Goal: Task Accomplishment & Management: Complete application form

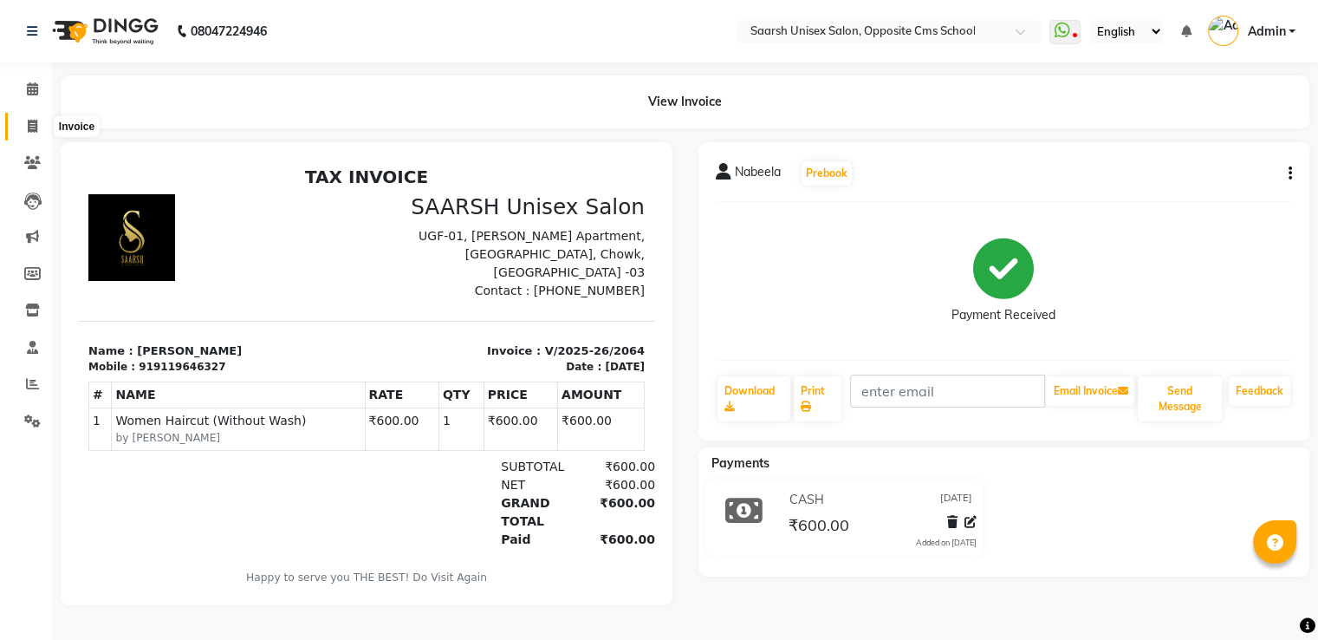
click at [26, 129] on span at bounding box center [32, 127] width 30 height 20
select select "service"
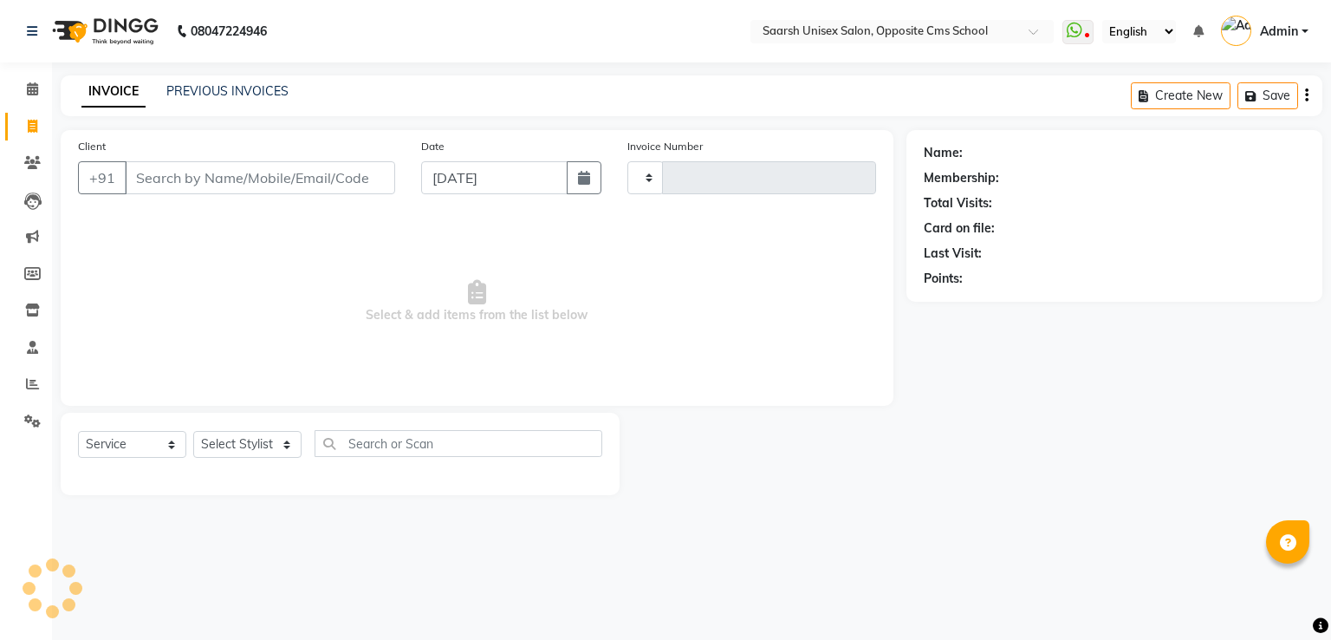
type input "2065"
select select "3962"
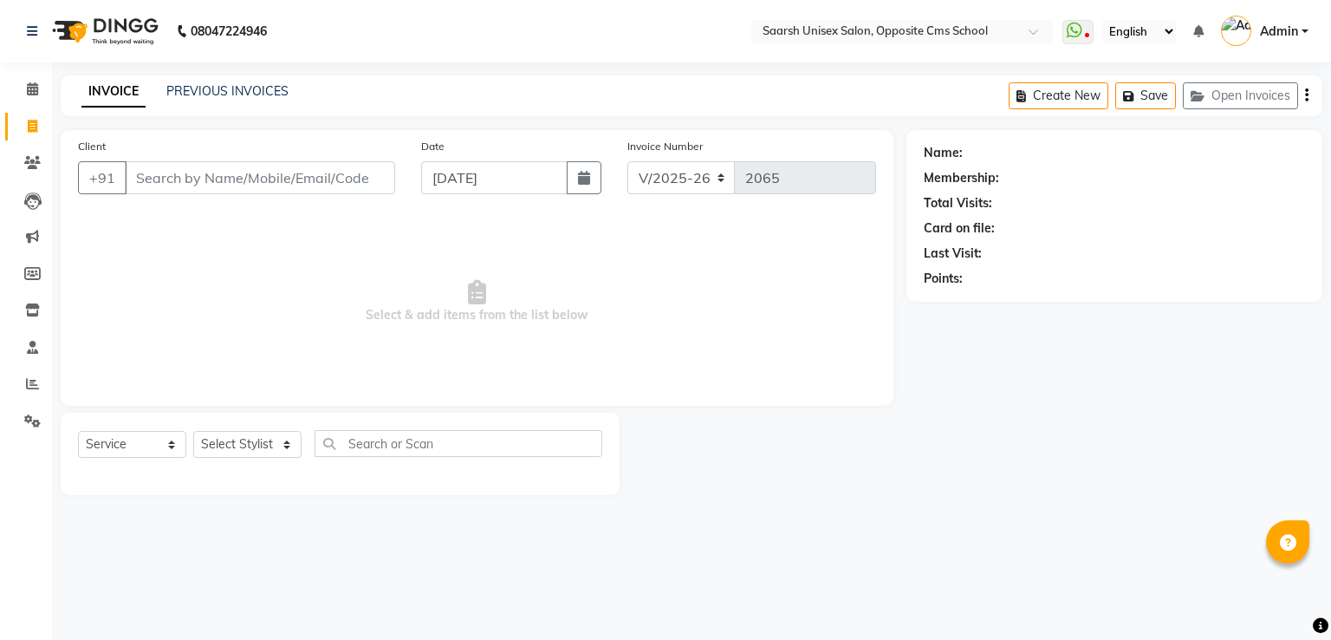
click at [196, 182] on input "Client" at bounding box center [260, 177] width 270 height 33
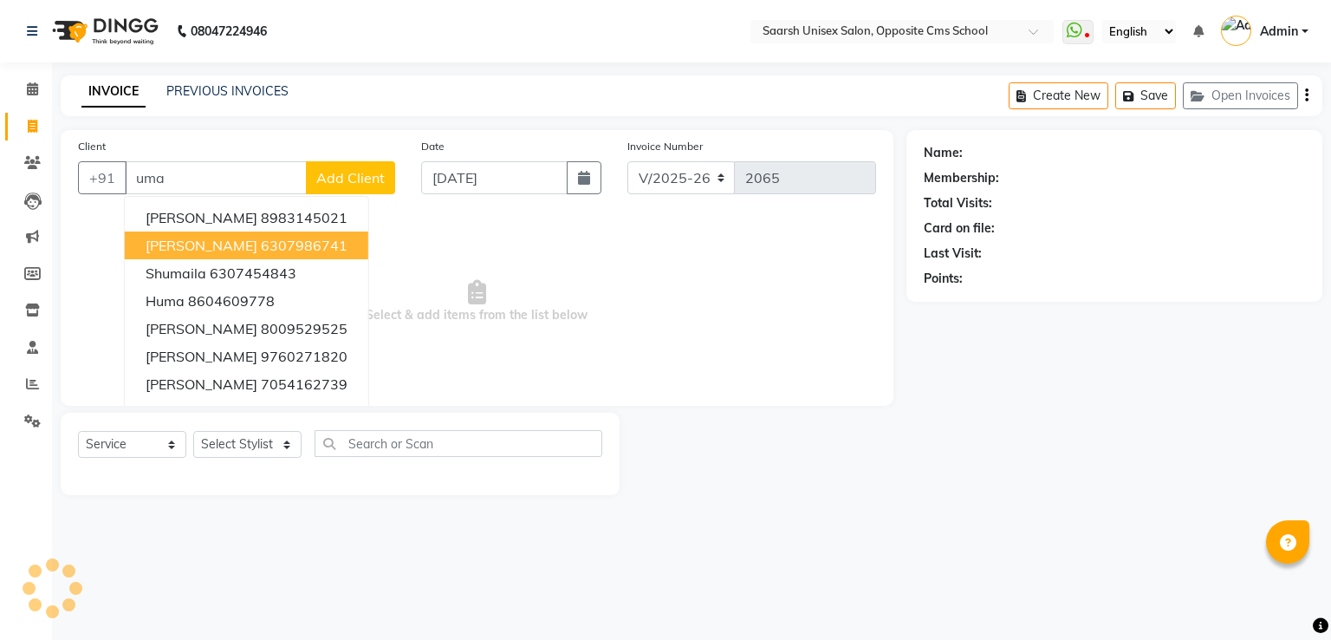
click at [219, 244] on span "[PERSON_NAME]" at bounding box center [202, 245] width 112 height 17
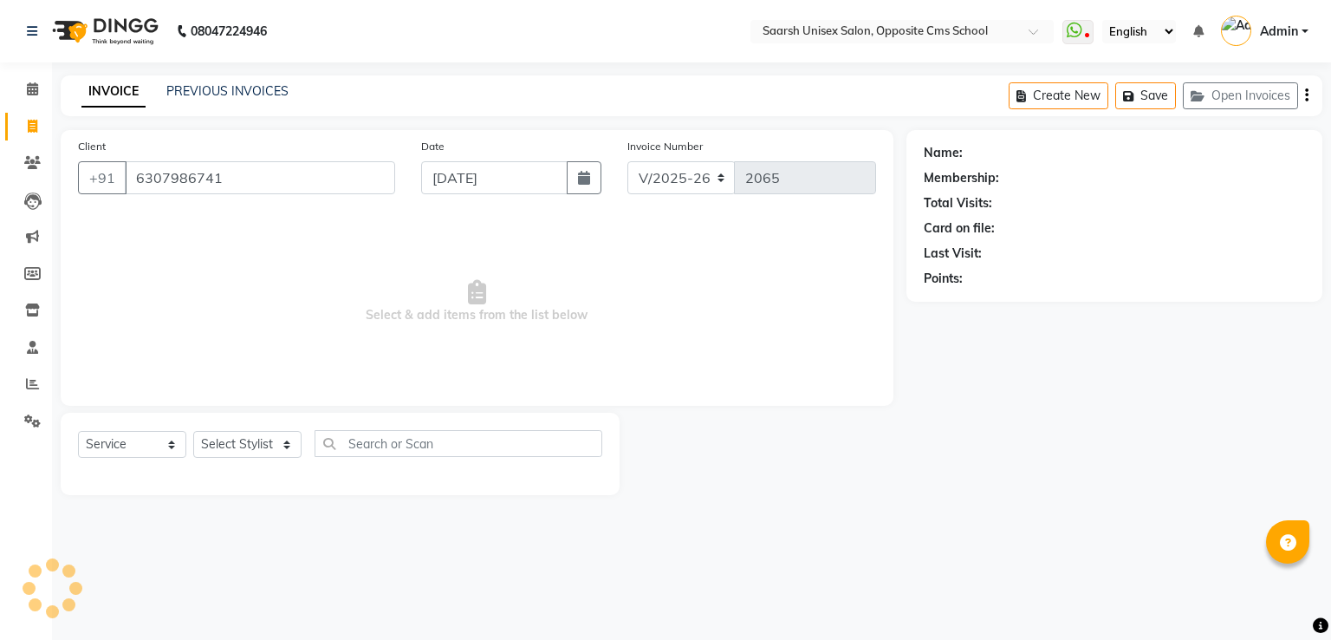
type input "6307986741"
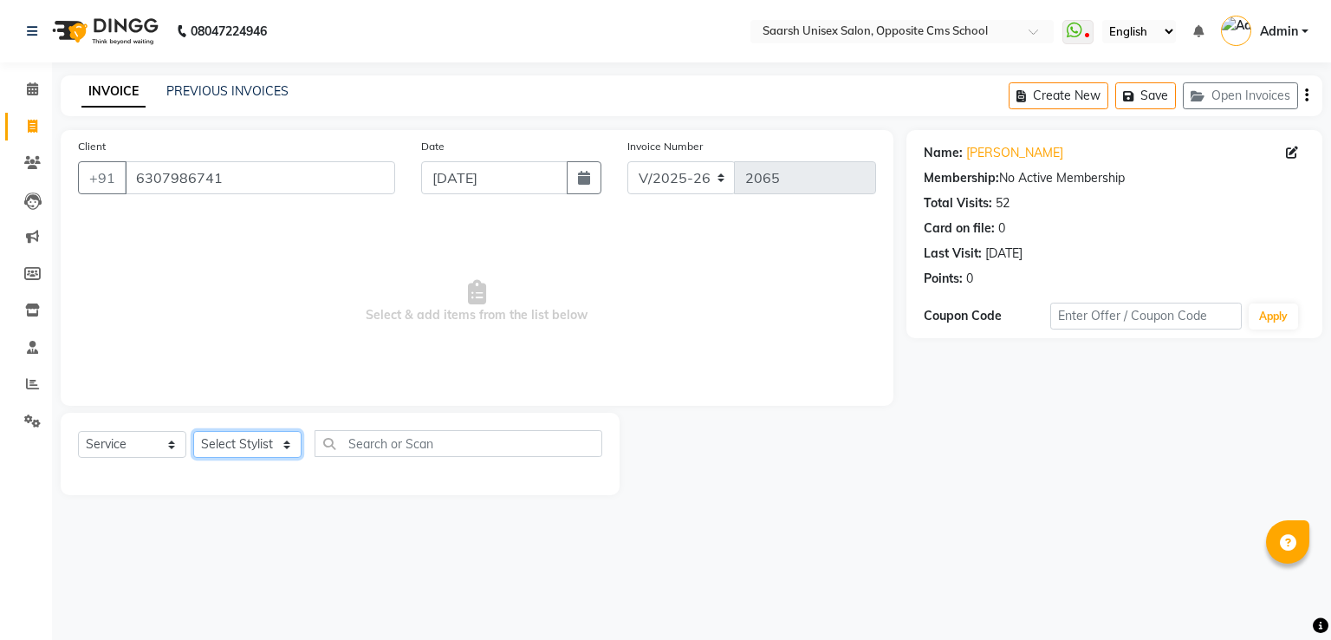
click at [250, 445] on select "Select Stylist [PERSON_NAME] Front Desk [PERSON_NAME] [PERSON_NAME] [PERSON_NAM…" at bounding box center [247, 444] width 108 height 27
select select "89941"
click at [193, 432] on select "Select Stylist [PERSON_NAME] Front Desk [PERSON_NAME] [PERSON_NAME] [PERSON_NAM…" at bounding box center [247, 444] width 108 height 27
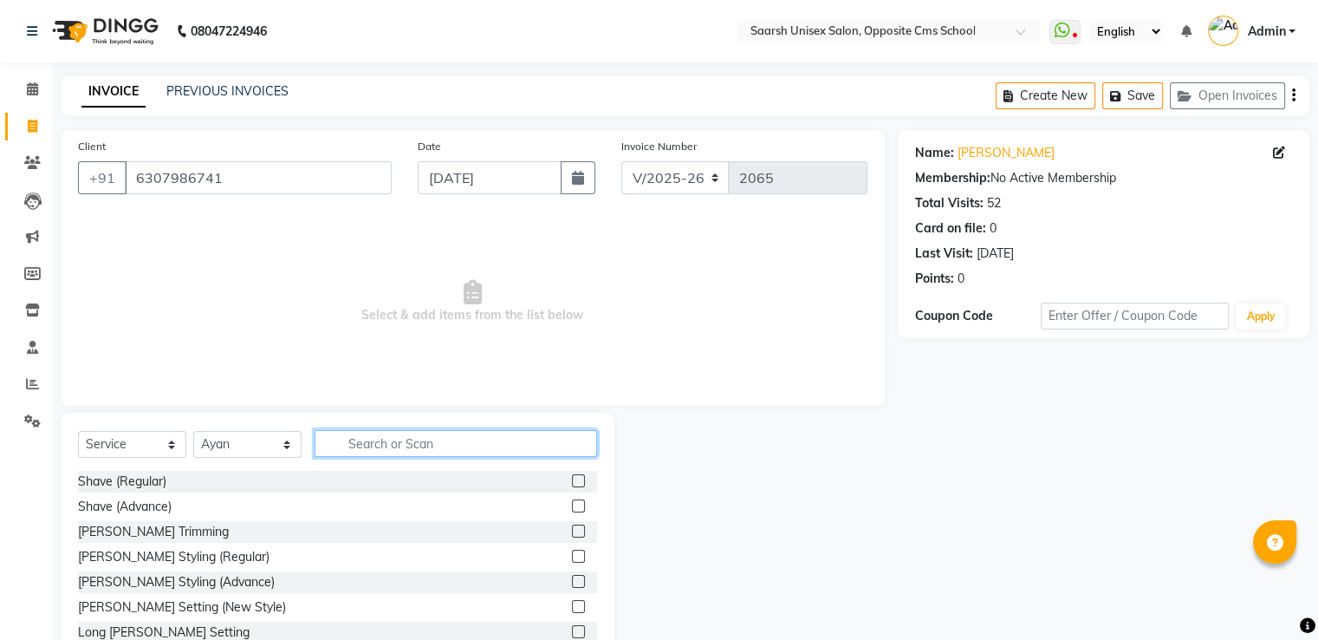
click at [517, 443] on input "text" at bounding box center [456, 443] width 283 height 27
type input "be"
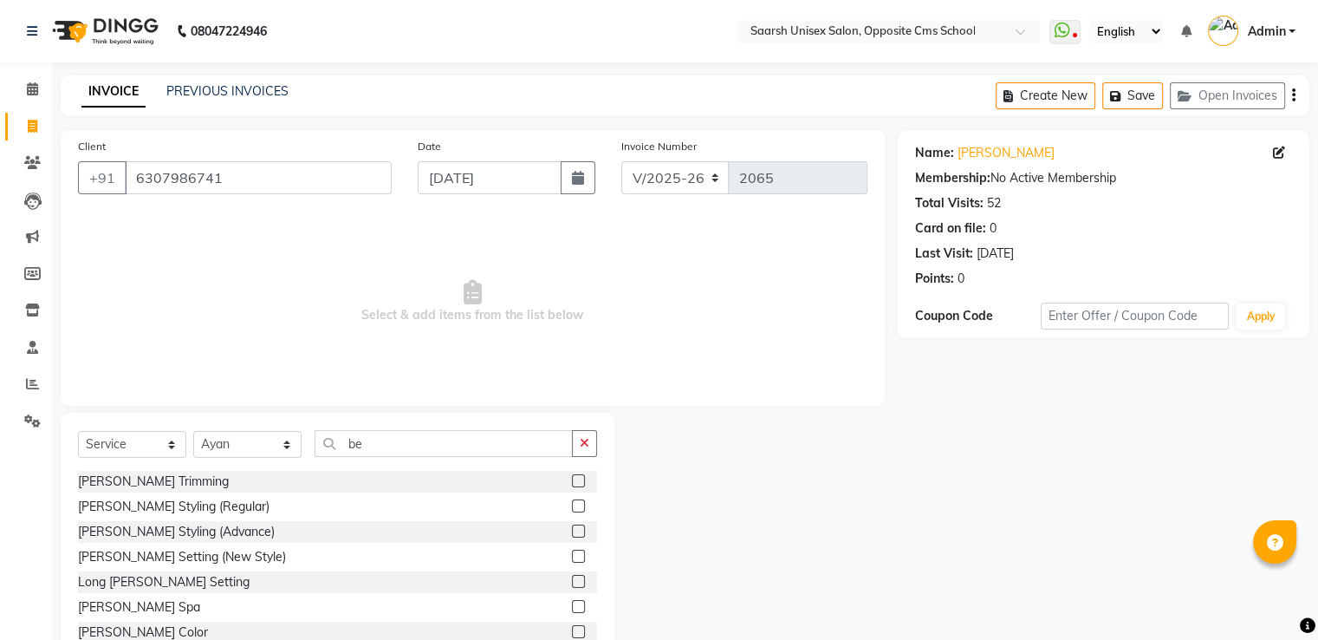
click at [572, 478] on label at bounding box center [578, 480] width 13 height 13
click at [572, 478] on input "checkbox" at bounding box center [577, 481] width 11 height 11
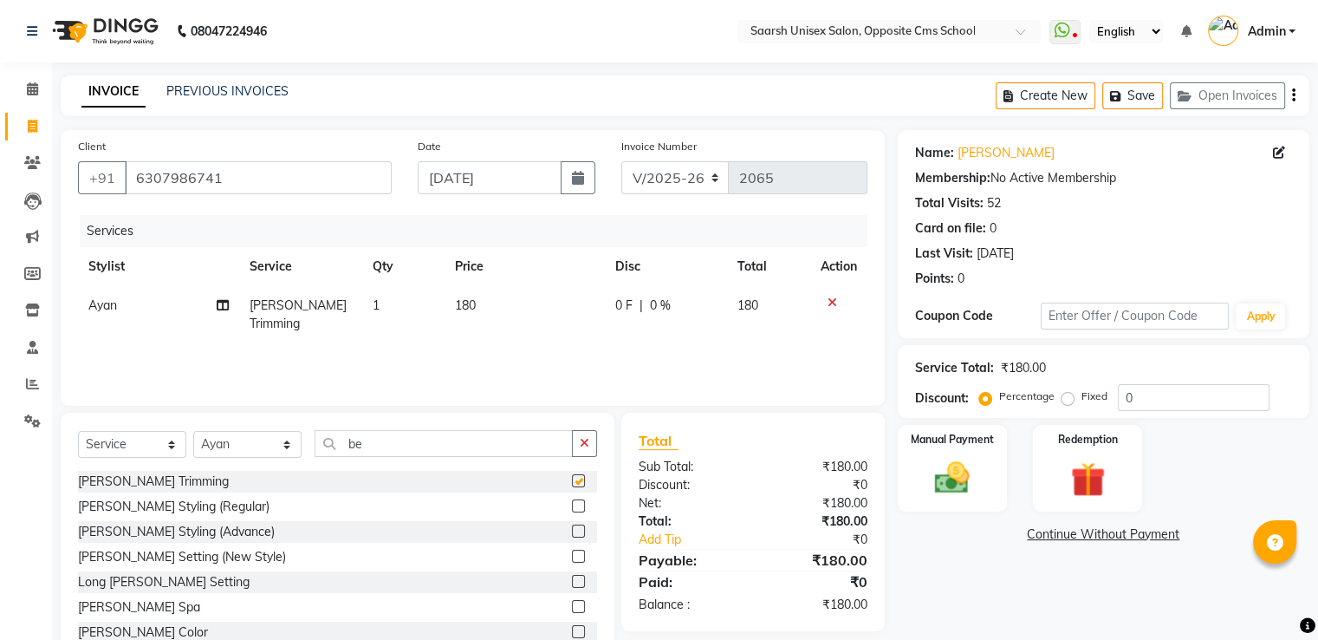
checkbox input "false"
click at [965, 462] on img at bounding box center [952, 479] width 58 height 42
click at [1118, 531] on span "CASH" at bounding box center [1119, 535] width 37 height 20
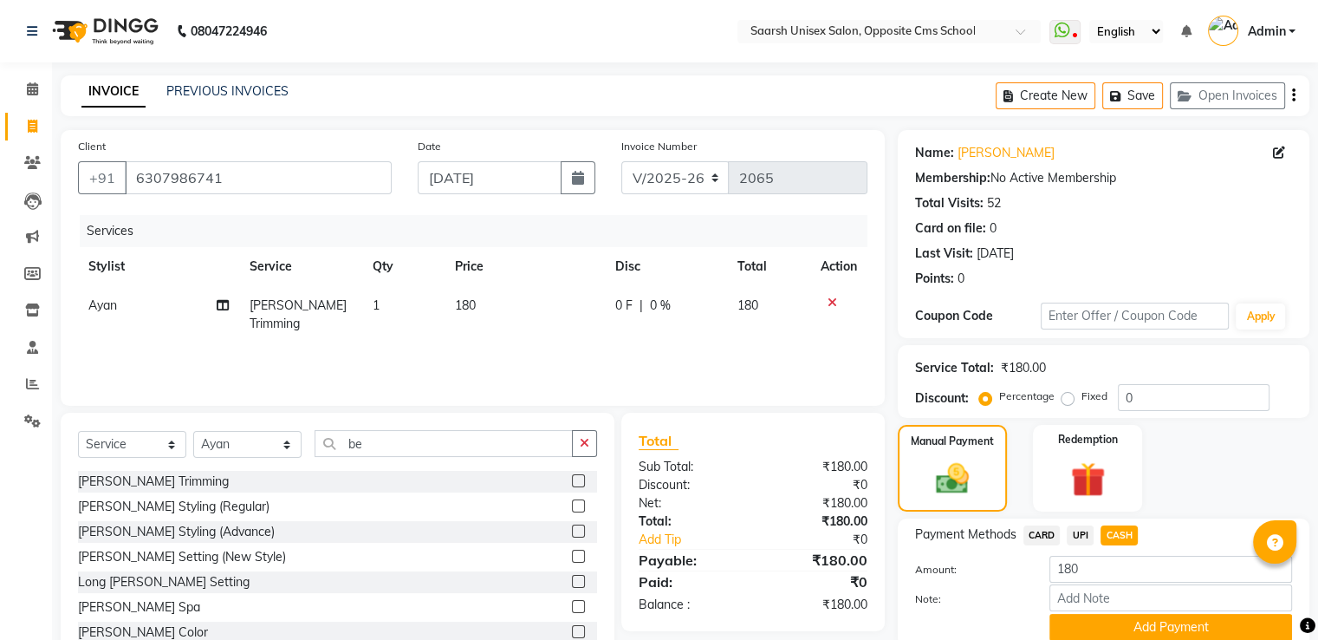
scroll to position [70, 0]
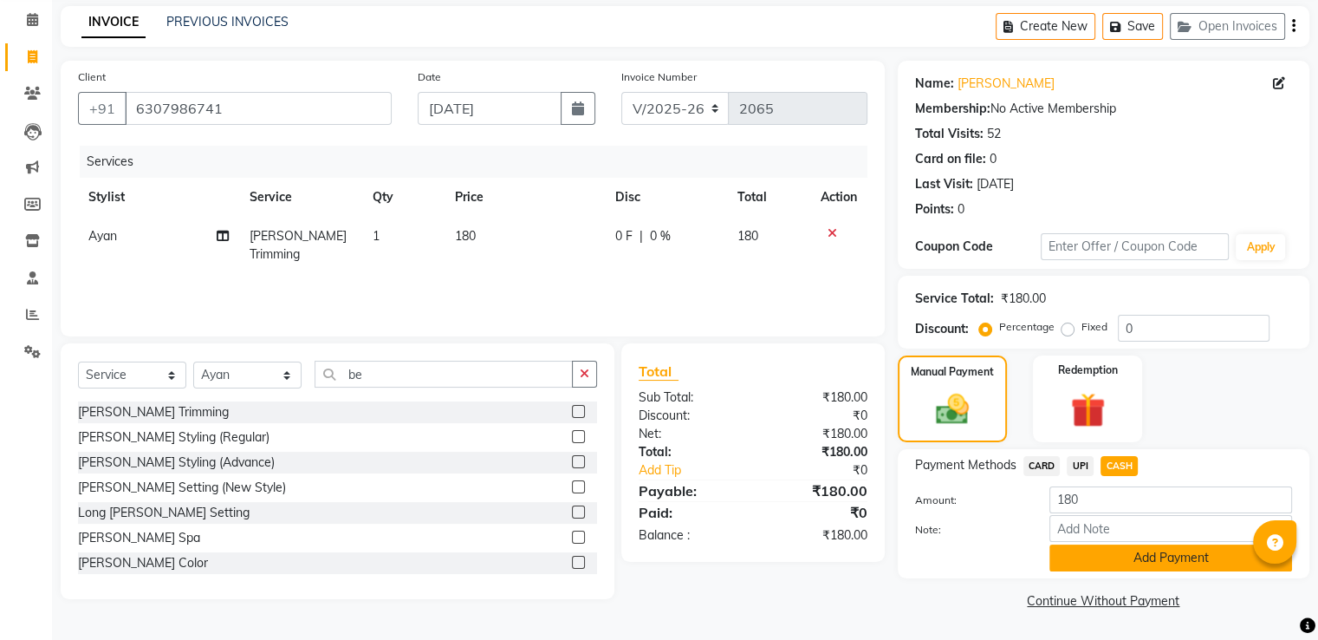
click at [1123, 559] on button "Add Payment" at bounding box center [1171, 557] width 243 height 27
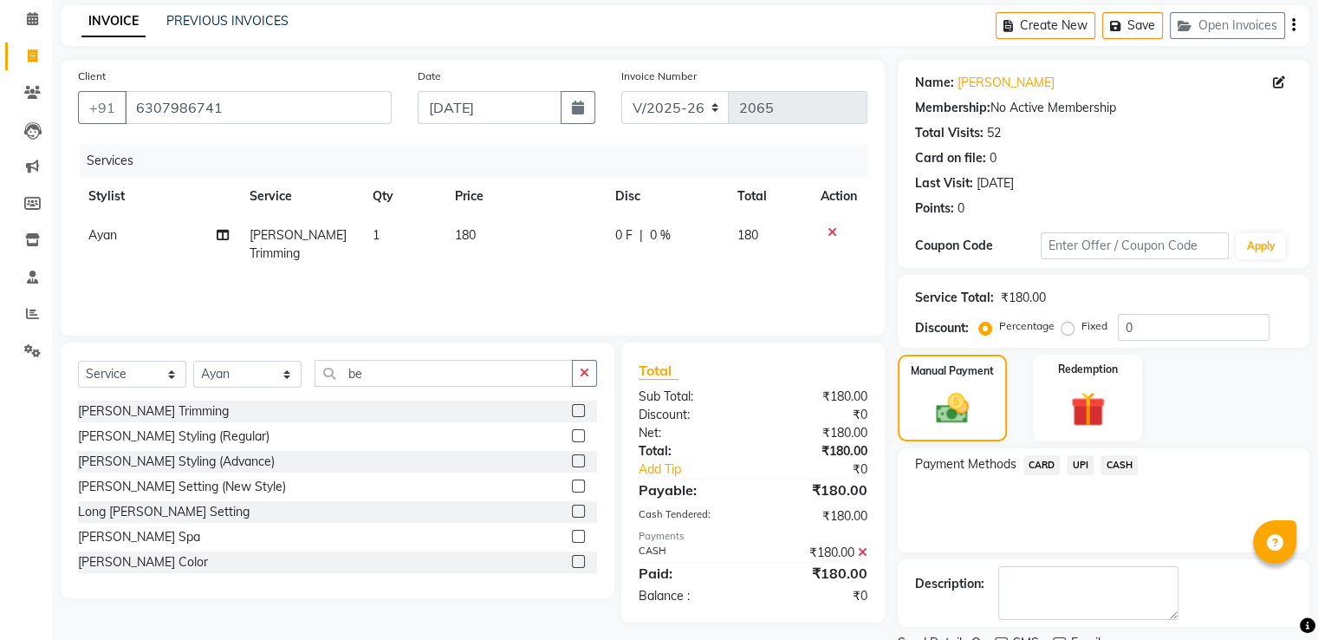
scroll to position [141, 0]
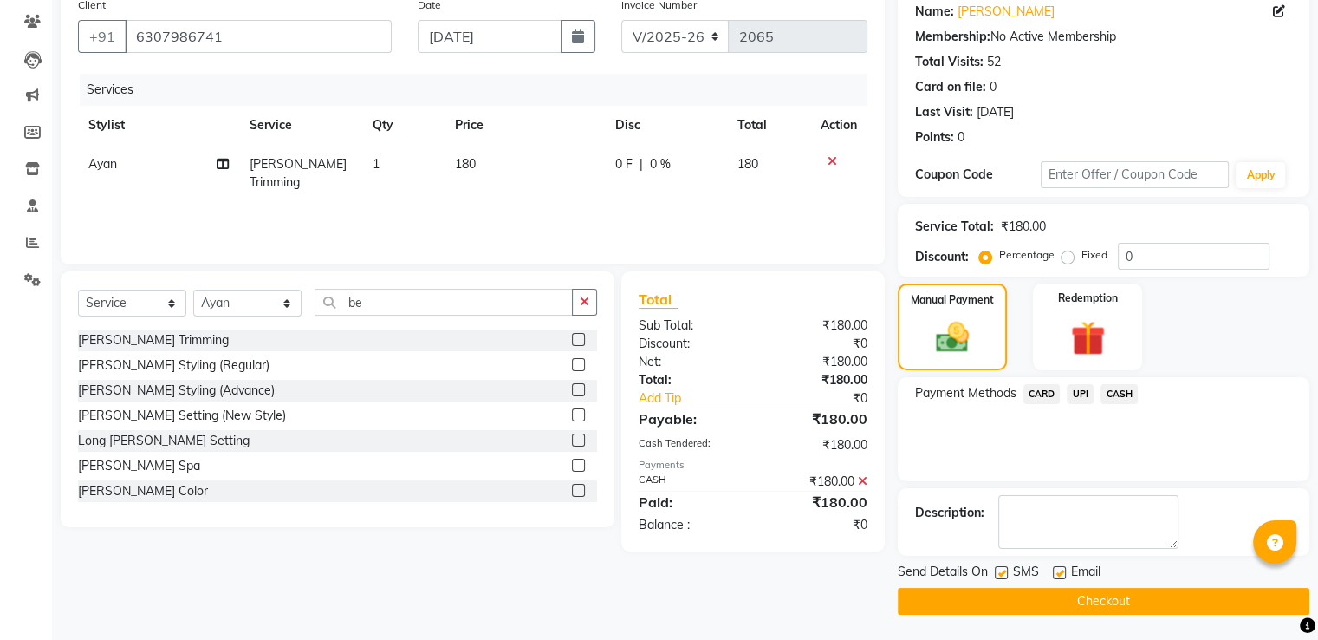
click at [1123, 592] on button "Checkout" at bounding box center [1104, 601] width 412 height 27
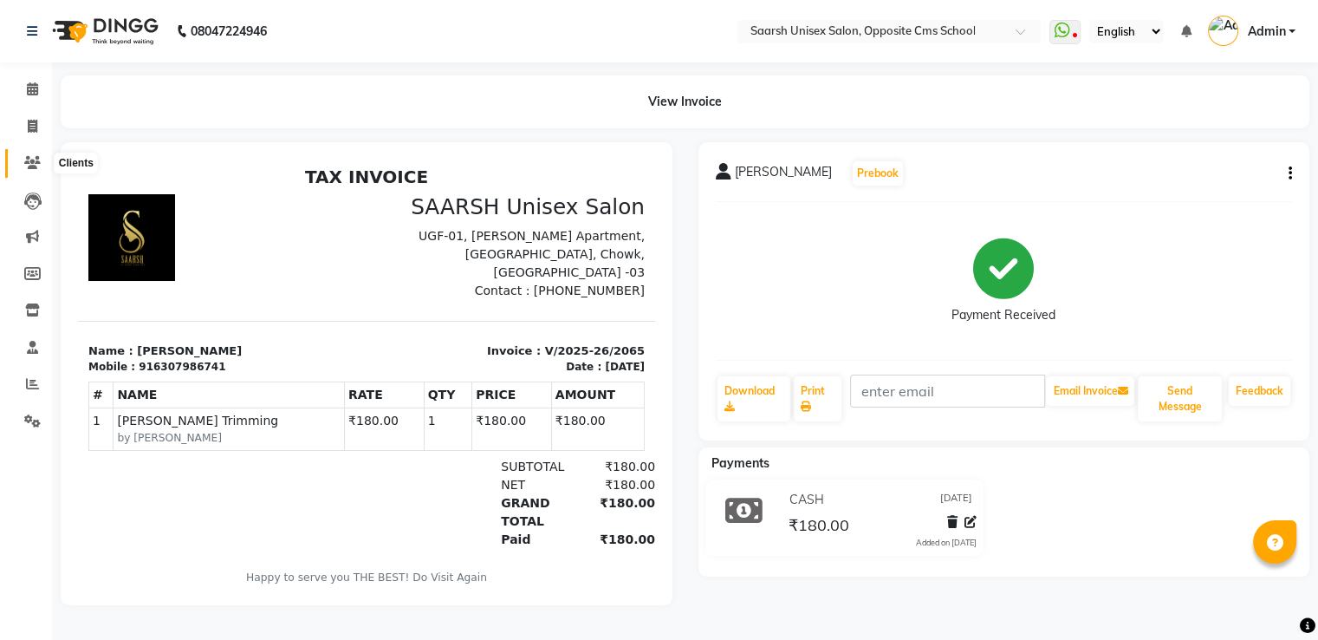
click at [33, 164] on icon at bounding box center [32, 162] width 16 height 13
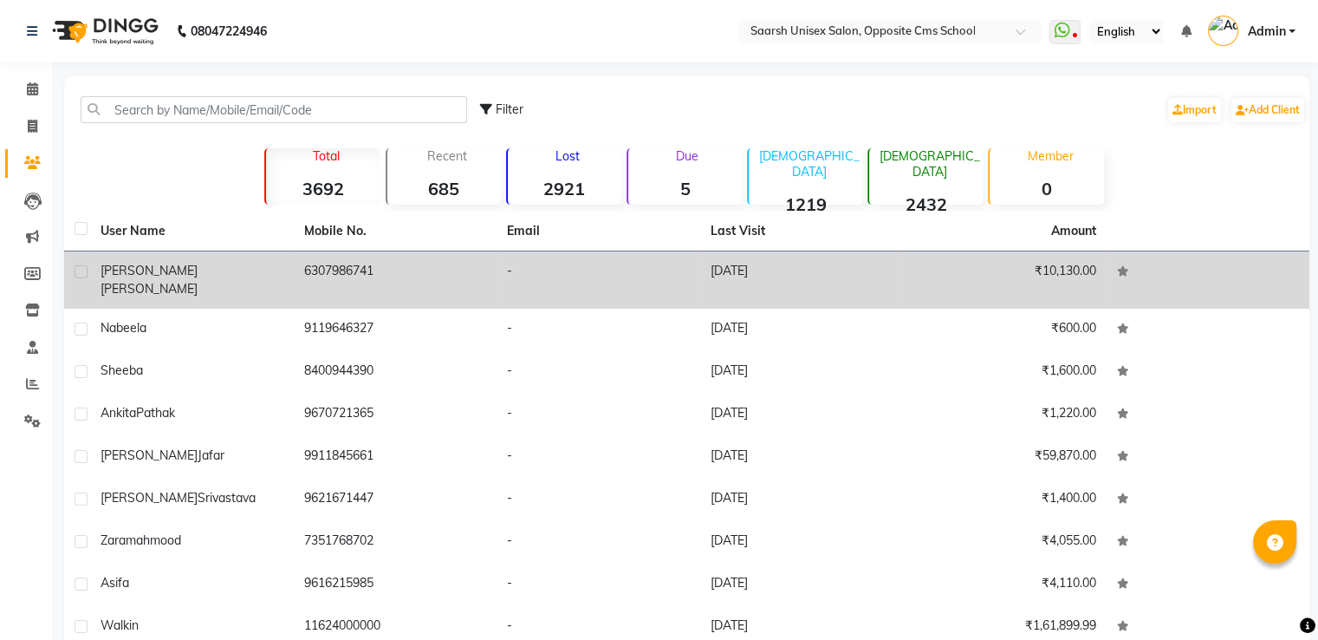
click at [202, 276] on div "[PERSON_NAME]" at bounding box center [192, 280] width 183 height 36
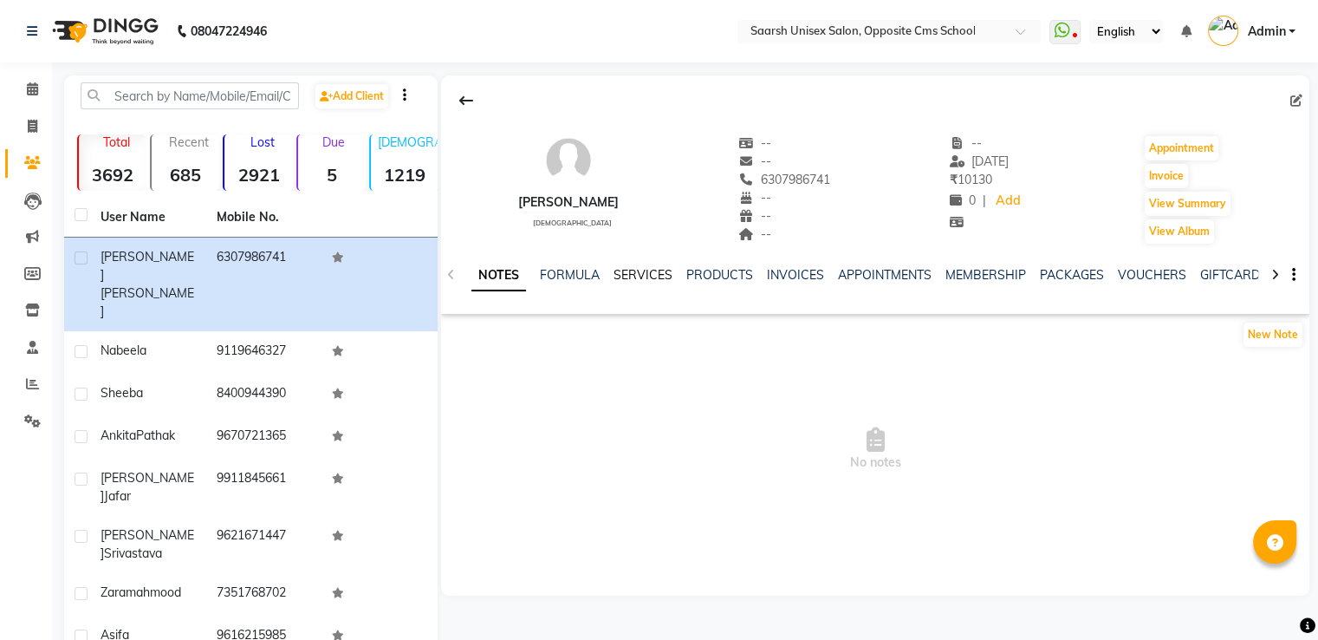
click at [628, 276] on link "SERVICES" at bounding box center [643, 275] width 59 height 16
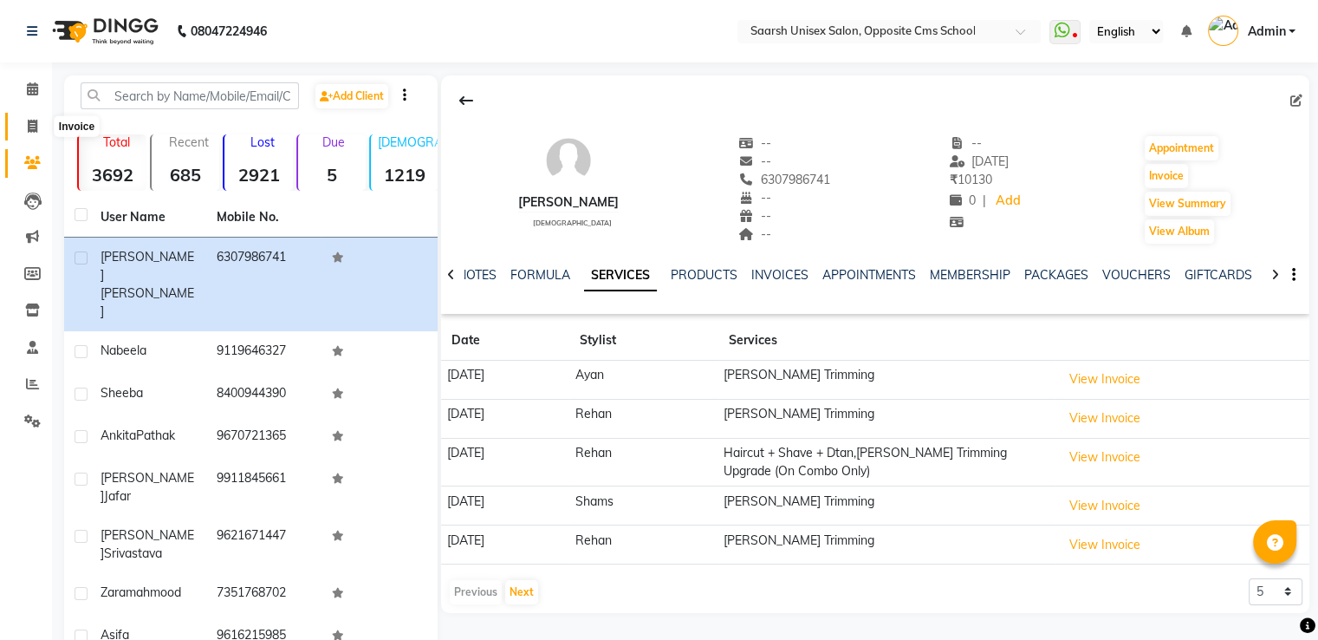
click at [29, 129] on icon at bounding box center [33, 126] width 10 height 13
select select "service"
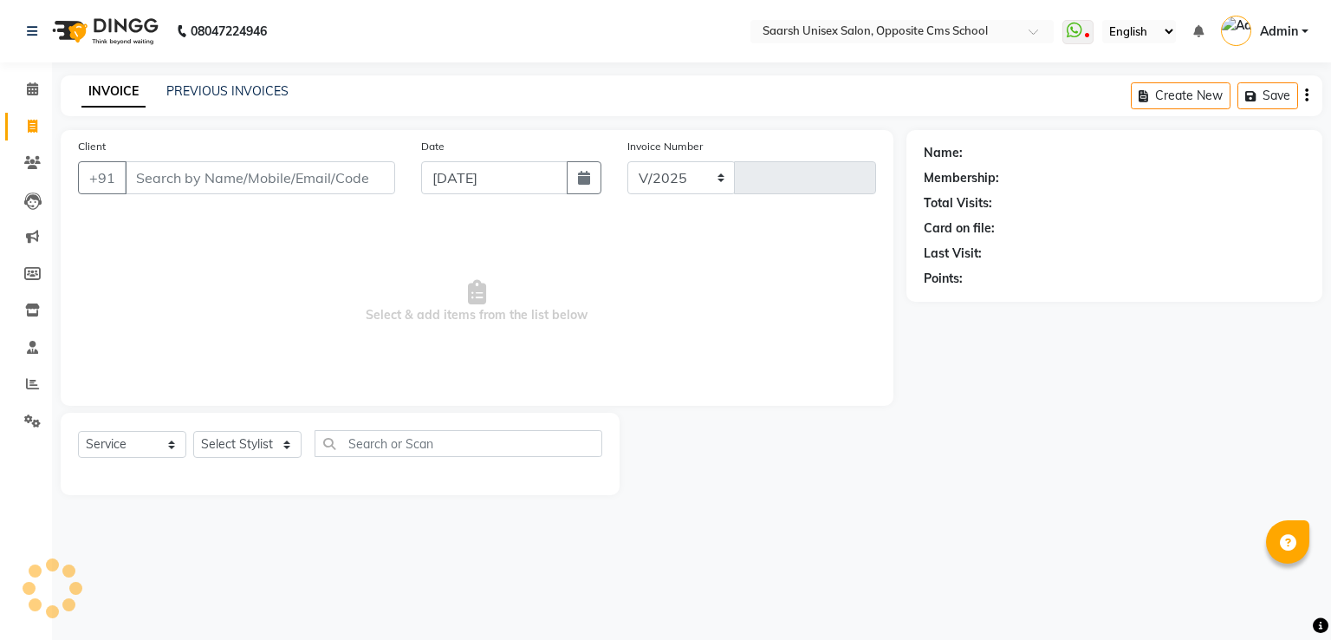
select select "3962"
type input "2066"
